Goal: Task Accomplishment & Management: Use online tool/utility

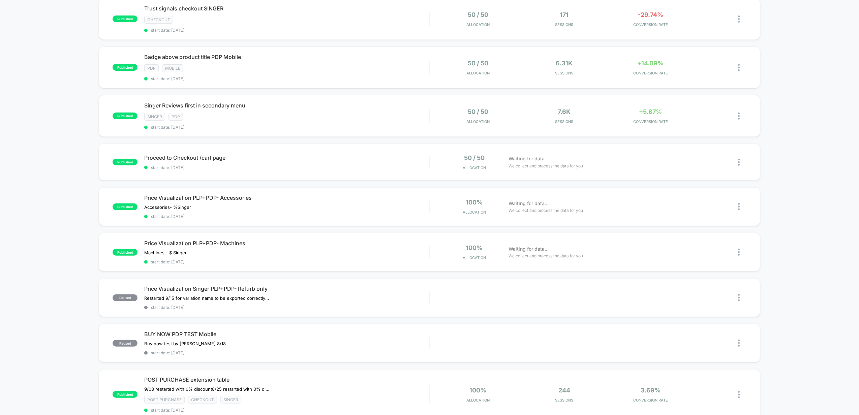
scroll to position [180, 0]
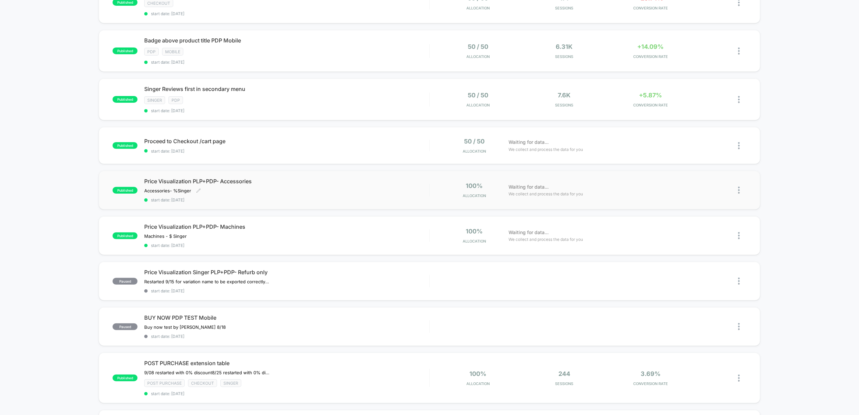
click at [313, 187] on div "Price Visualization PLP+PDP- Accessories Accessories- % Singer ﻿ Click to edit …" at bounding box center [286, 190] width 285 height 25
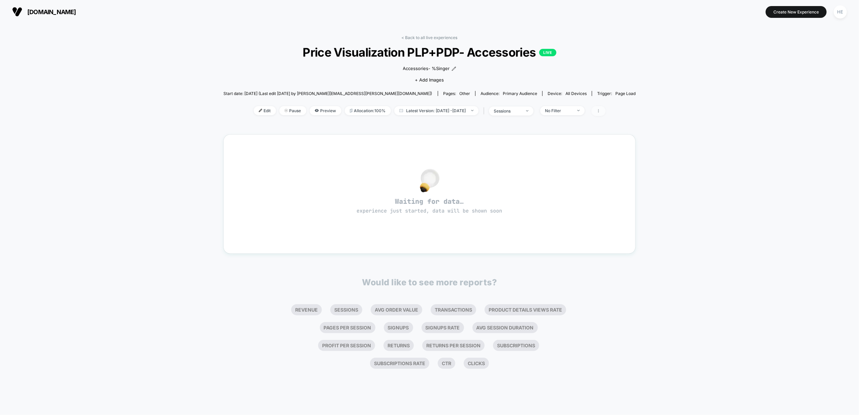
click at [600, 111] on icon at bounding box center [598, 111] width 4 height 4
click at [254, 111] on span "Edit" at bounding box center [265, 110] width 22 height 9
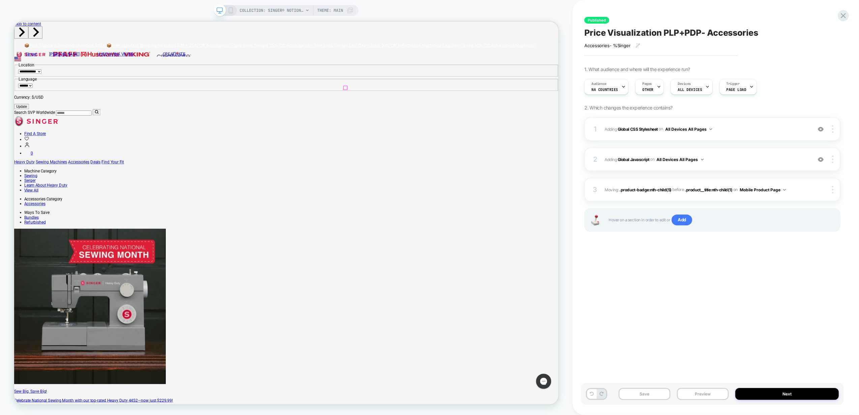
click at [657, 93] on div at bounding box center [659, 86] width 4 height 15
